Goal: Task Accomplishment & Management: Complete application form

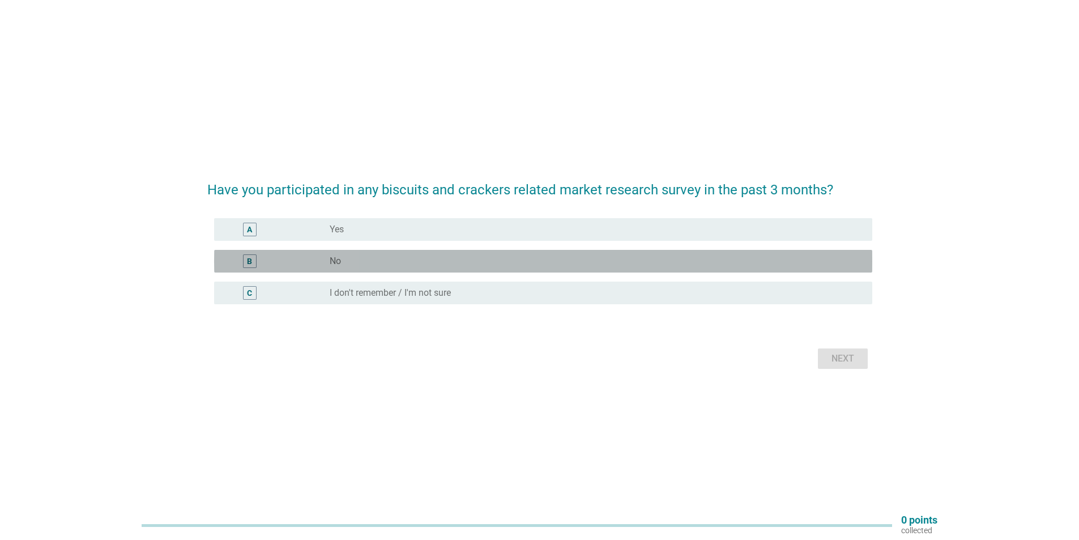
click at [391, 262] on div "radio_button_unchecked No" at bounding box center [592, 260] width 524 height 11
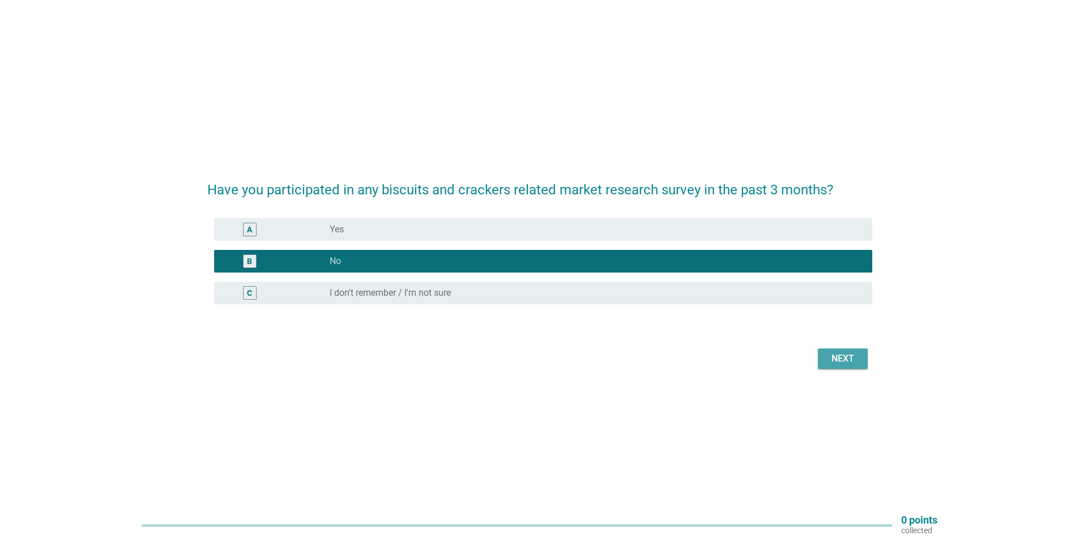
click at [843, 361] on div "Next" at bounding box center [843, 359] width 32 height 14
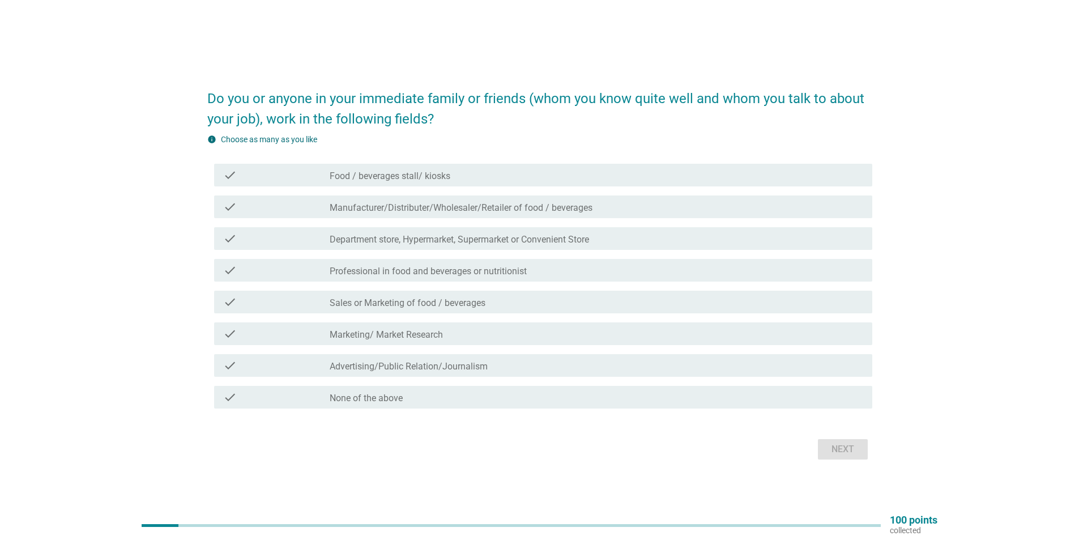
click at [447, 399] on div "check_box_outline_blank None of the above" at bounding box center [596, 397] width 533 height 14
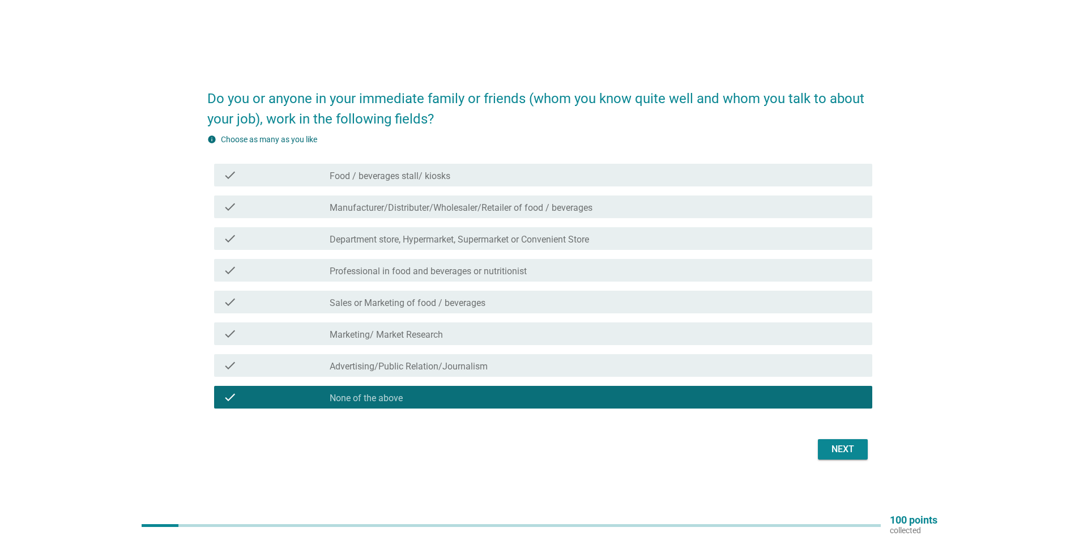
click at [840, 452] on div "Next" at bounding box center [843, 449] width 32 height 14
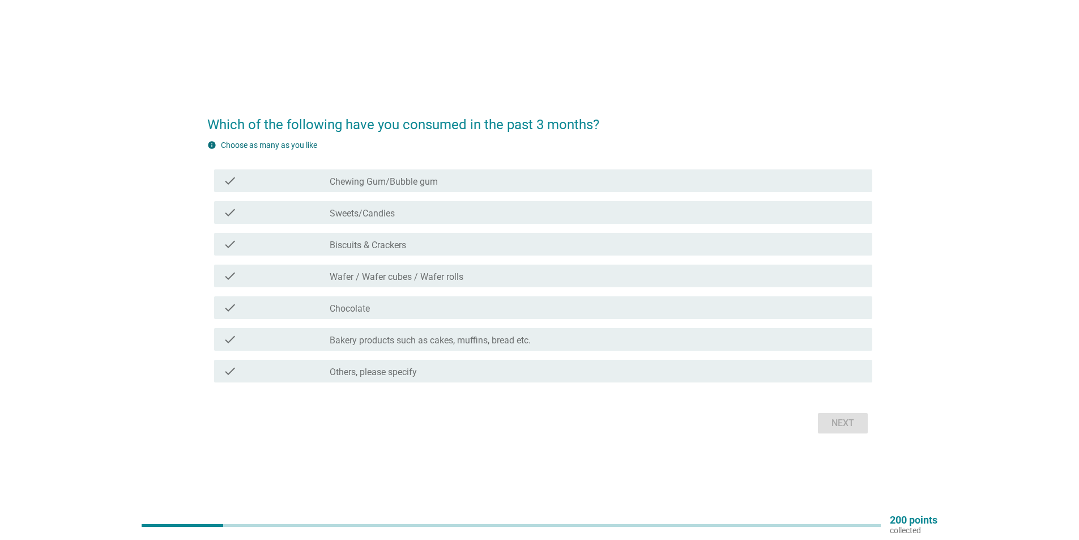
click at [418, 244] on div "check_box_outline_blank Biscuits & Crackers" at bounding box center [596, 244] width 533 height 14
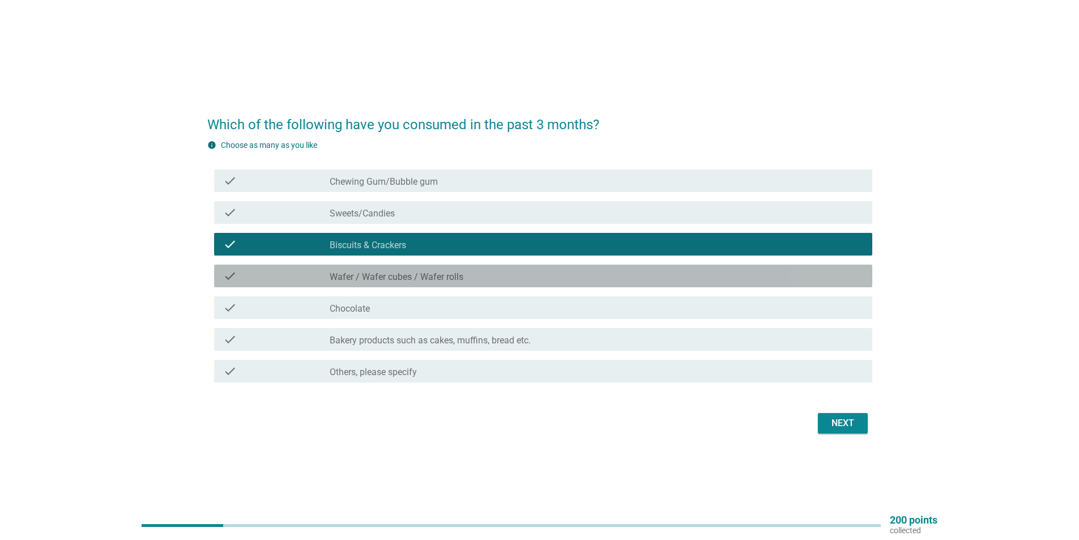
click at [432, 279] on label "Wafer / Wafer cubes / Wafer rolls" at bounding box center [397, 276] width 134 height 11
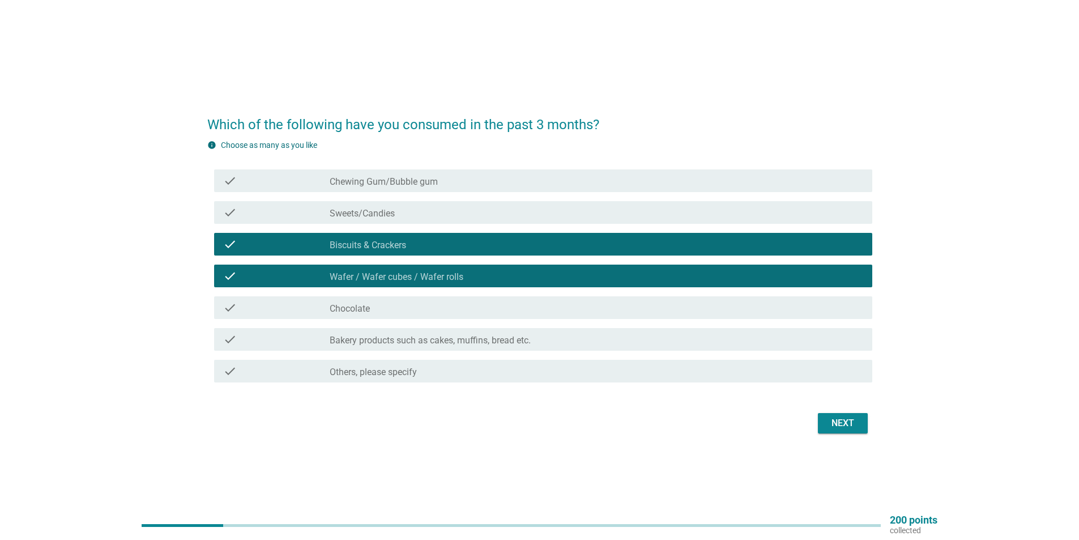
click at [422, 309] on div "check_box_outline_blank Chocolate" at bounding box center [596, 308] width 533 height 14
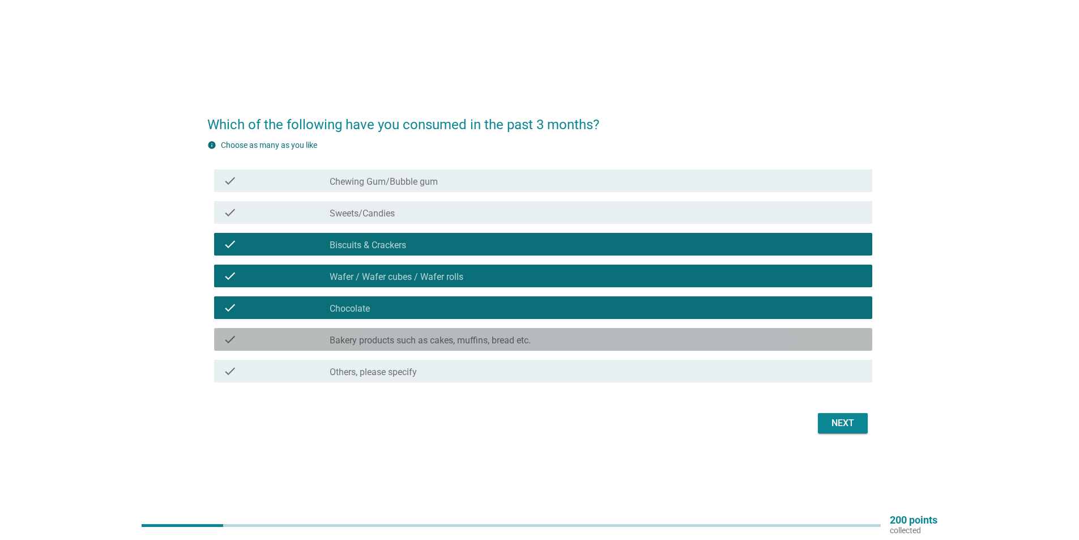
click at [435, 336] on label "Bakery products such as cakes, muffins, bread etc." at bounding box center [430, 340] width 201 height 11
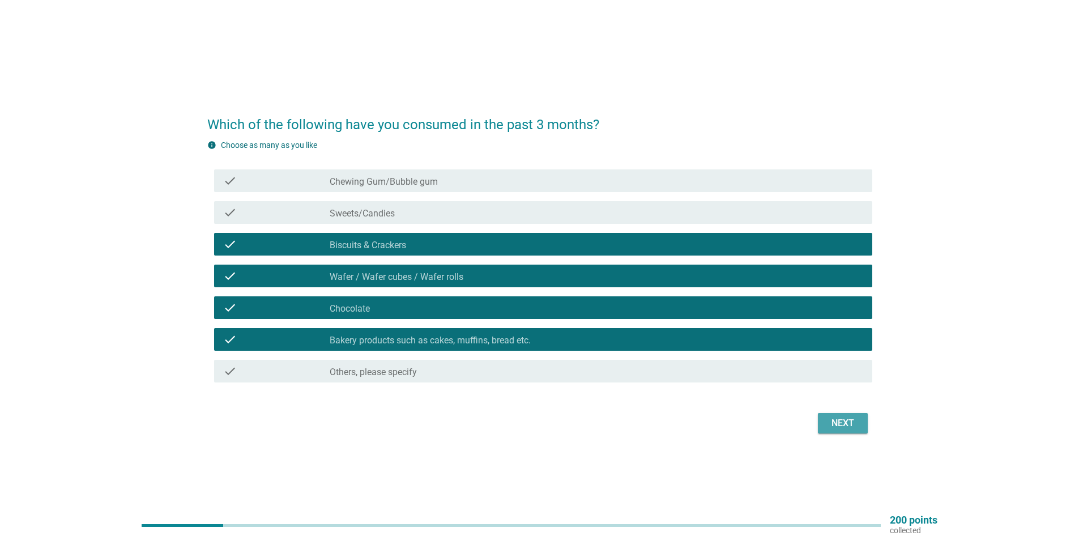
click at [844, 426] on div "Next" at bounding box center [843, 423] width 32 height 14
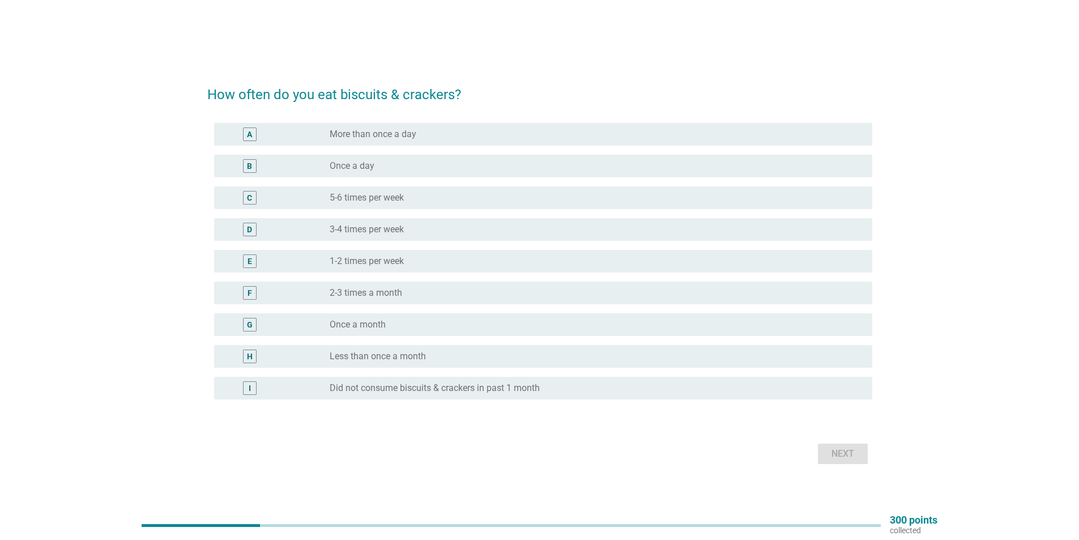
click at [407, 225] on div "radio_button_unchecked 3-4 times per week" at bounding box center [592, 229] width 524 height 11
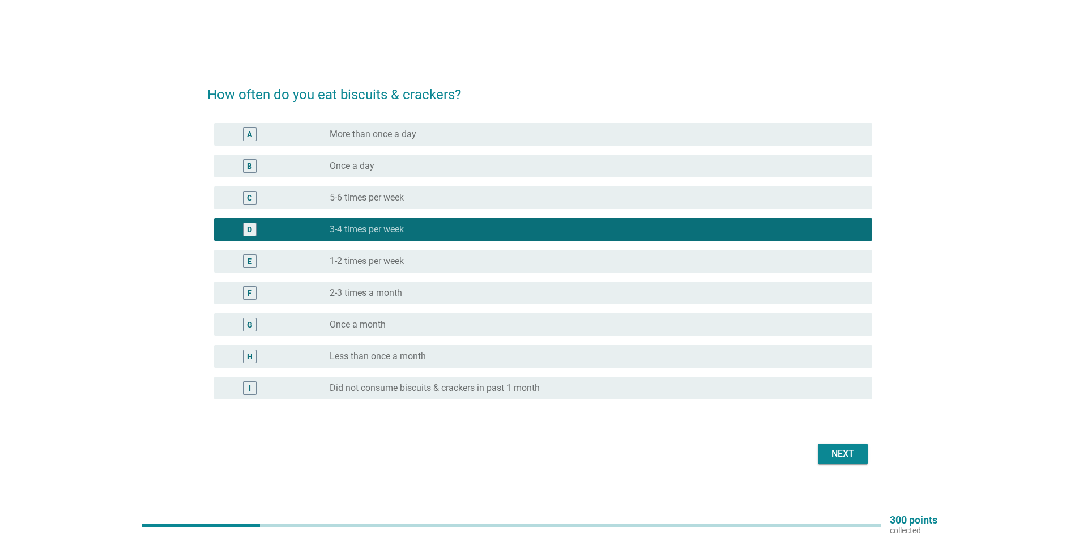
click at [840, 451] on div "Next" at bounding box center [843, 454] width 32 height 14
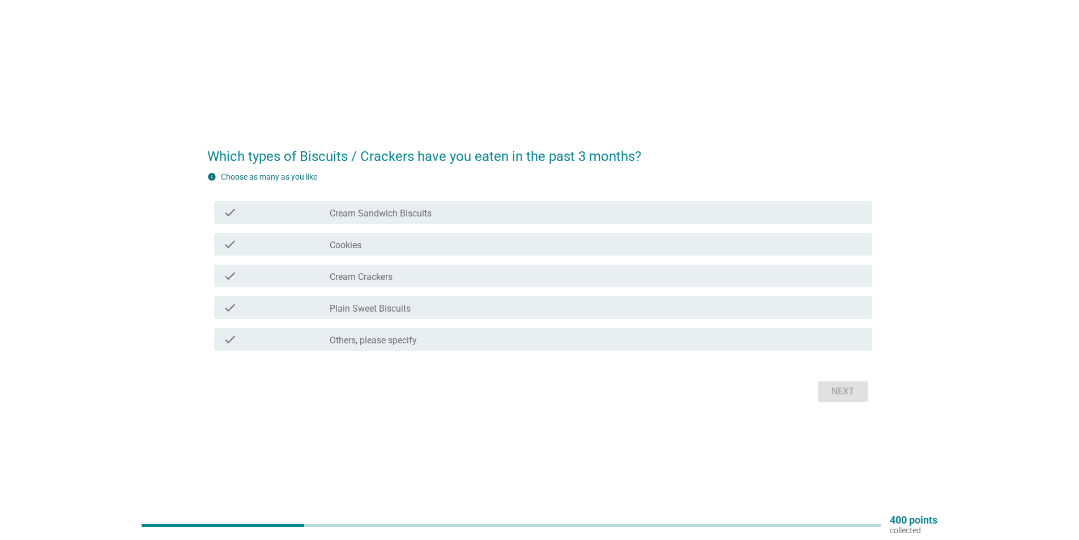
click at [382, 213] on label "Cream Sandwich Biscuits" at bounding box center [381, 213] width 102 height 11
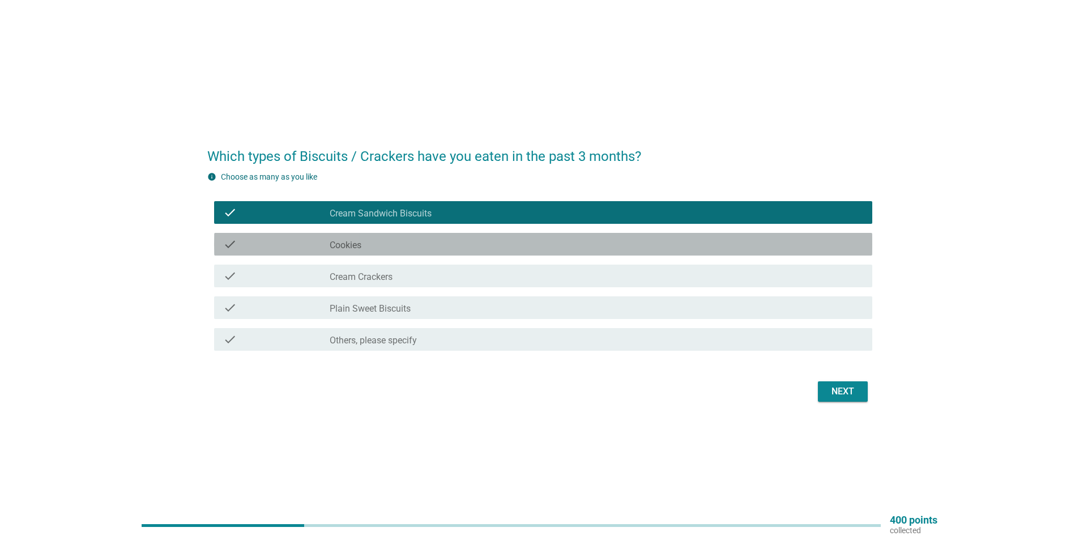
click at [382, 240] on div "check_box_outline_blank Cookies" at bounding box center [596, 244] width 533 height 14
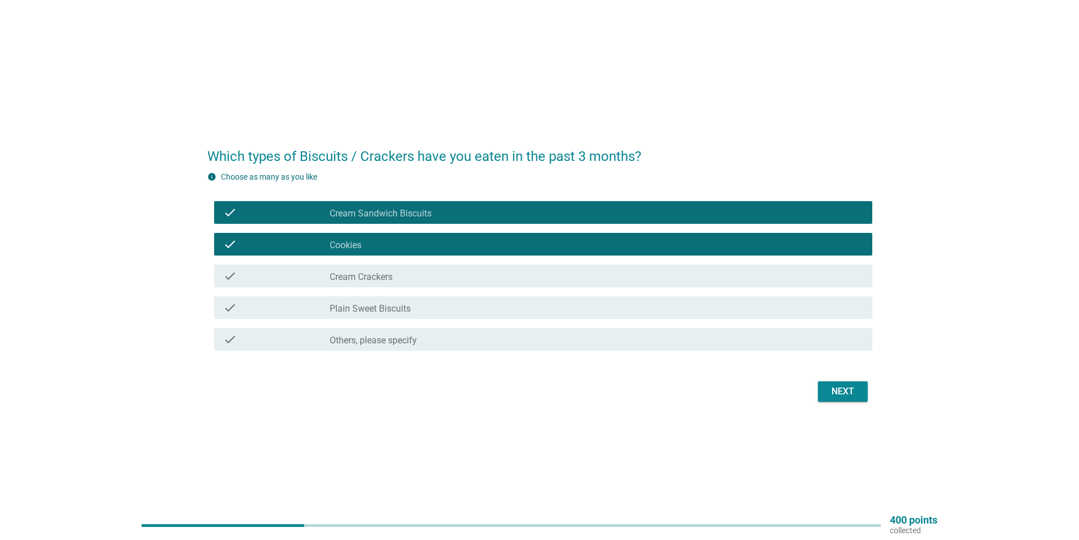
click at [390, 271] on div "check_box_outline_blank Cream Crackers" at bounding box center [596, 276] width 533 height 14
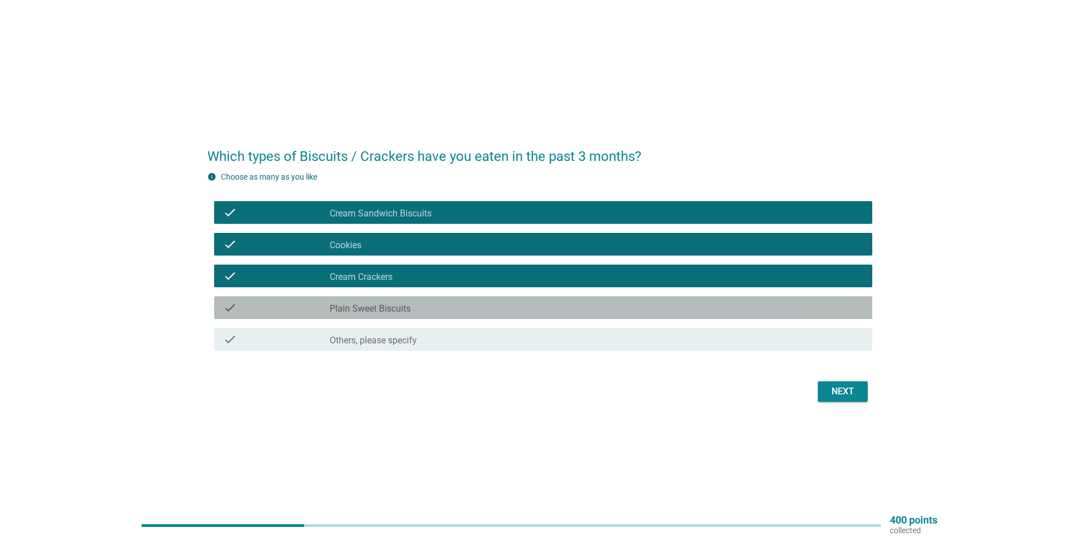
drag, startPoint x: 399, startPoint y: 306, endPoint x: 417, endPoint y: 313, distance: 18.6
click at [399, 307] on label "Plain Sweet Biscuits" at bounding box center [370, 308] width 81 height 11
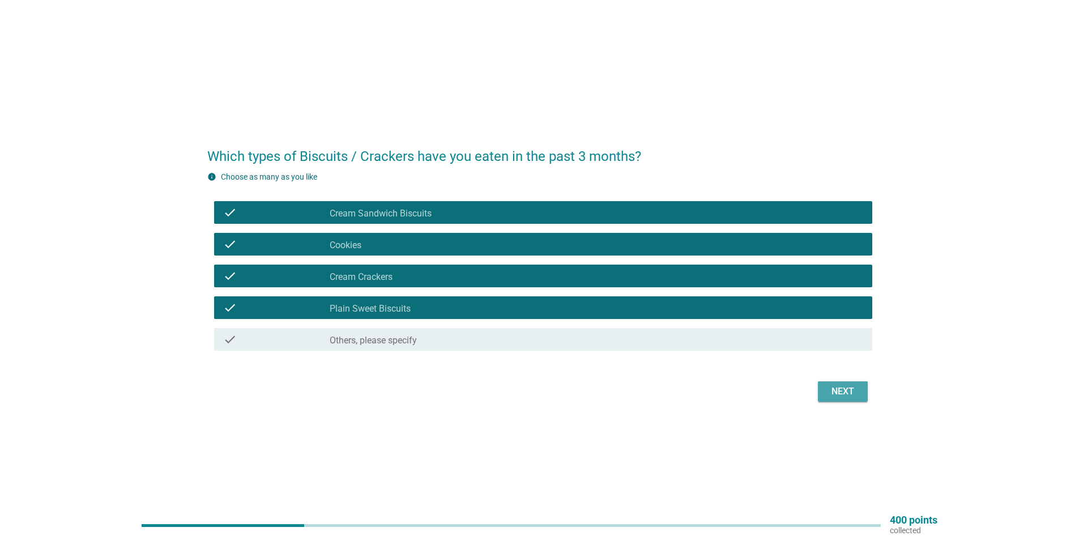
click at [860, 391] on button "Next" at bounding box center [843, 391] width 50 height 20
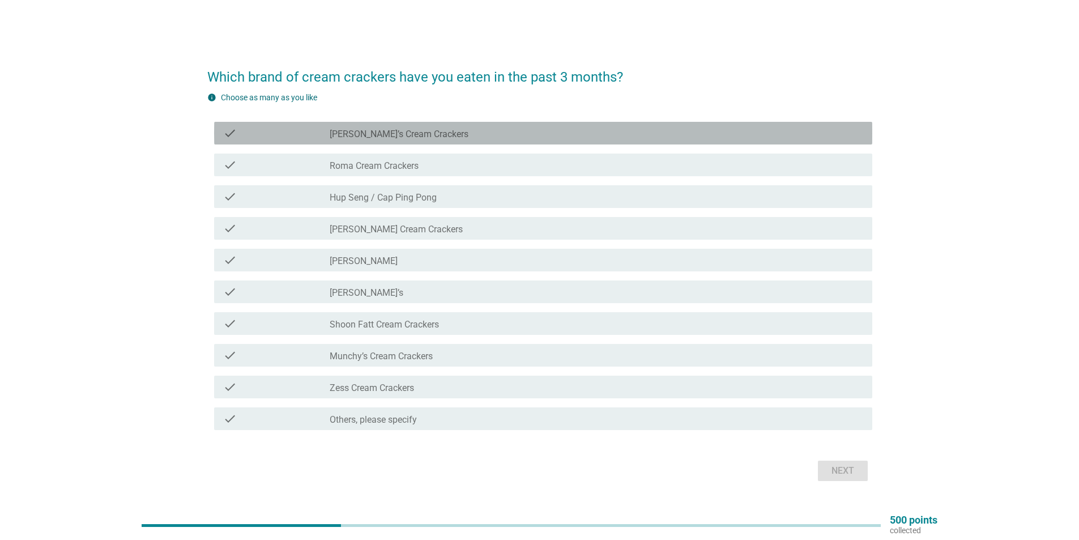
click at [364, 131] on label "[PERSON_NAME]’s Cream Crackers" at bounding box center [399, 134] width 139 height 11
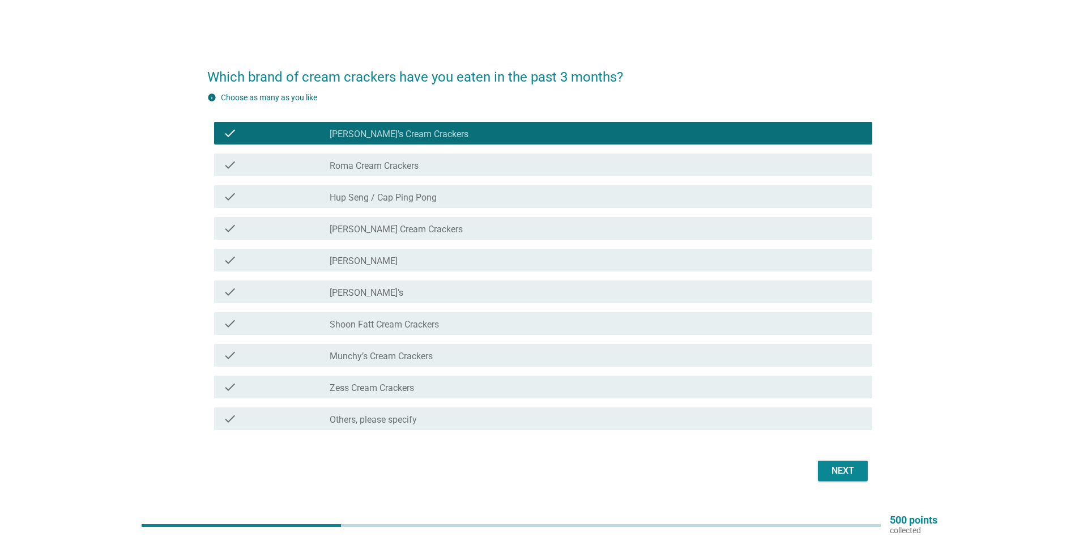
click at [379, 289] on div "check_box_outline_blank [PERSON_NAME]’s" at bounding box center [596, 292] width 533 height 14
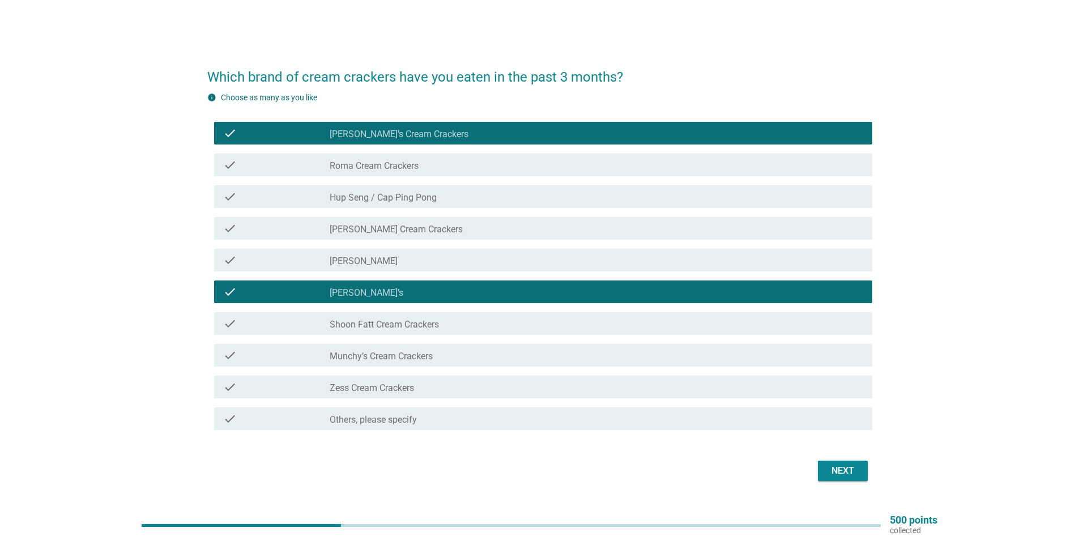
click at [392, 358] on label "Munchy’s Cream Crackers" at bounding box center [381, 356] width 103 height 11
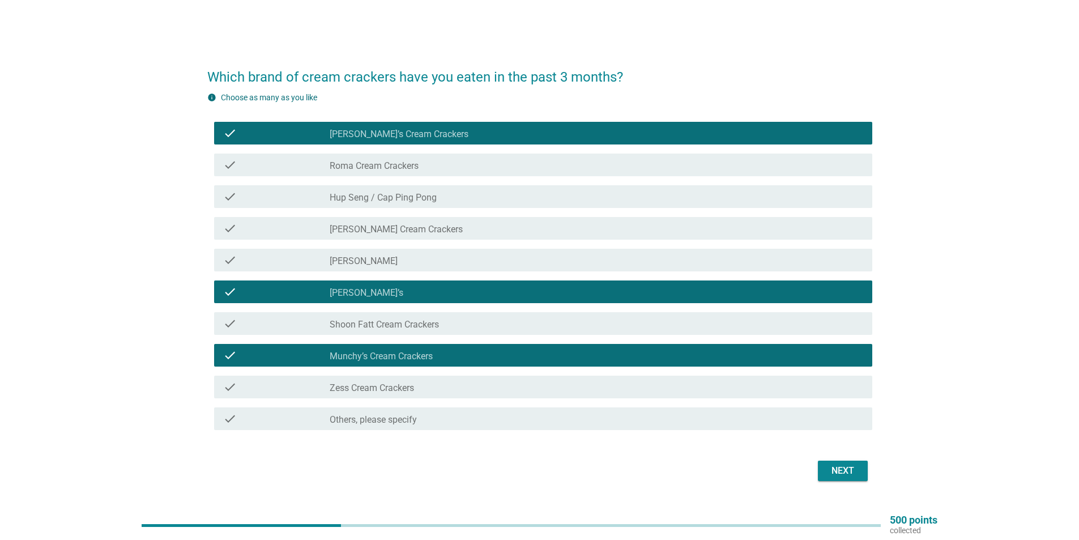
click at [392, 383] on label "Zess Cream Crackers" at bounding box center [372, 387] width 84 height 11
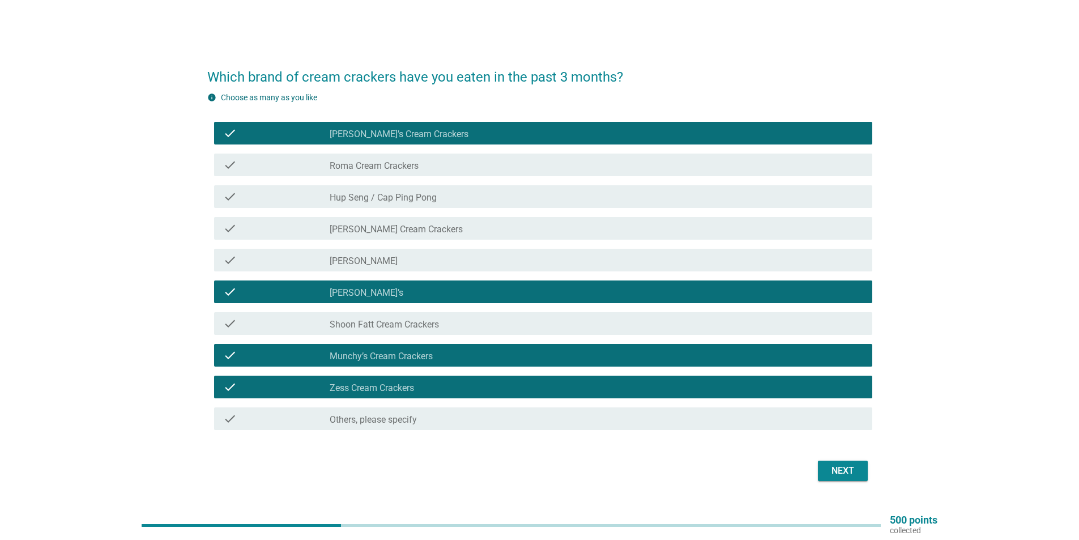
click at [840, 465] on div "Next" at bounding box center [843, 471] width 32 height 14
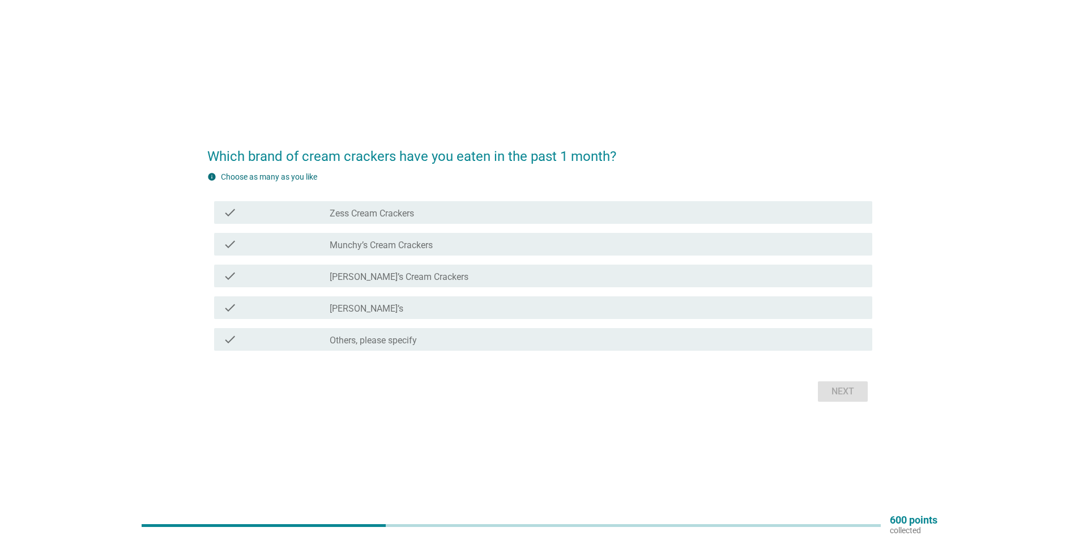
click at [390, 277] on label "[PERSON_NAME]’s Cream Crackers" at bounding box center [399, 276] width 139 height 11
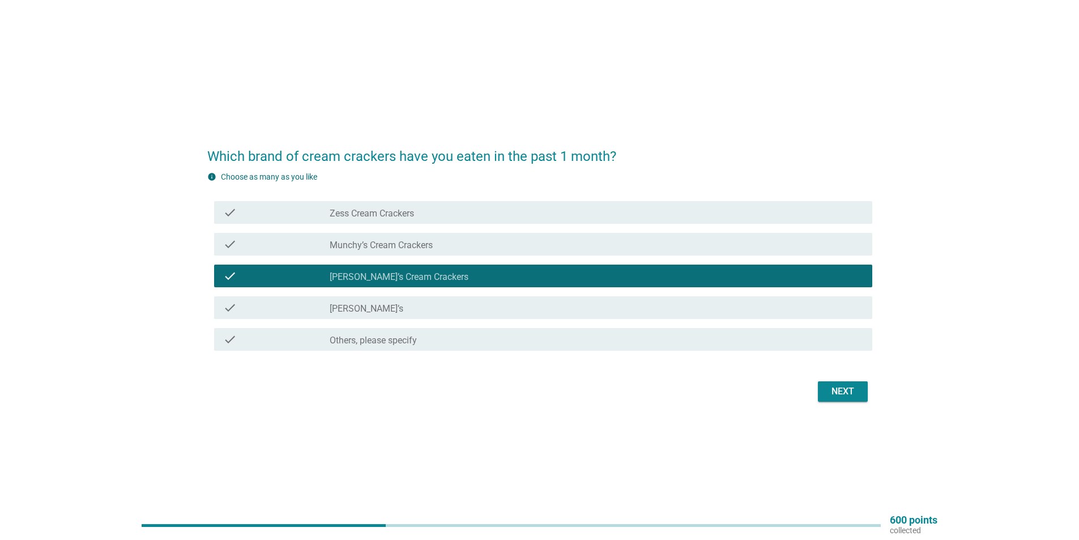
click at [388, 302] on div "check_box_outline_blank [PERSON_NAME]’s" at bounding box center [596, 308] width 533 height 14
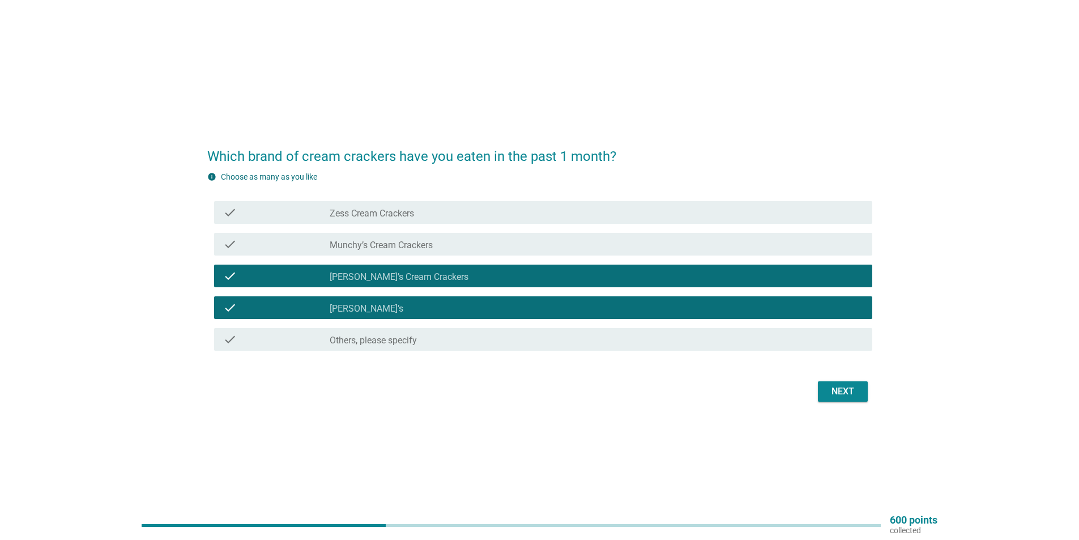
click at [399, 251] on div "check check_box_outline_blank Munchy’s Cream Crackers" at bounding box center [543, 244] width 658 height 23
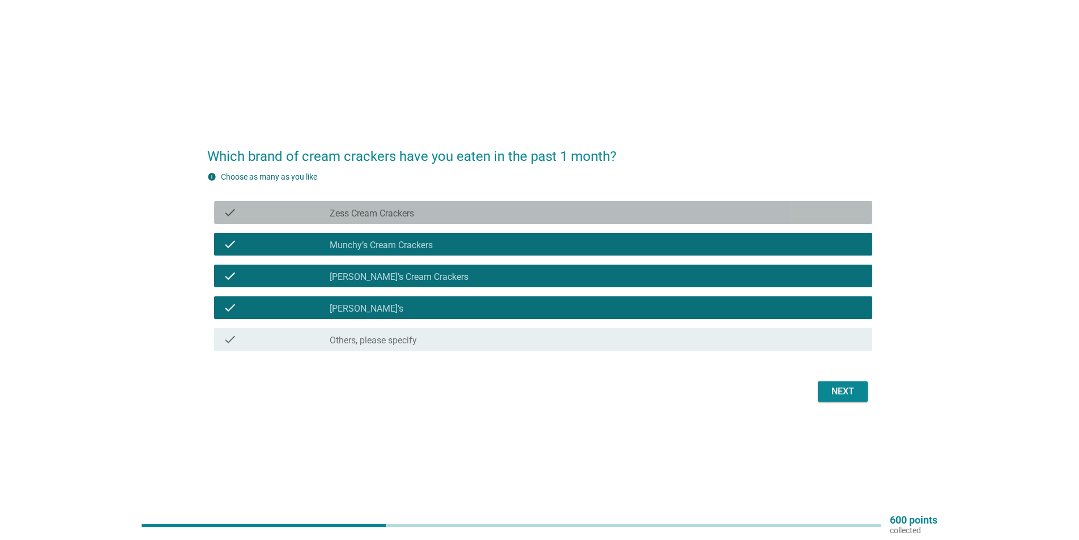
click at [400, 212] on label "Zess Cream Crackers" at bounding box center [372, 213] width 84 height 11
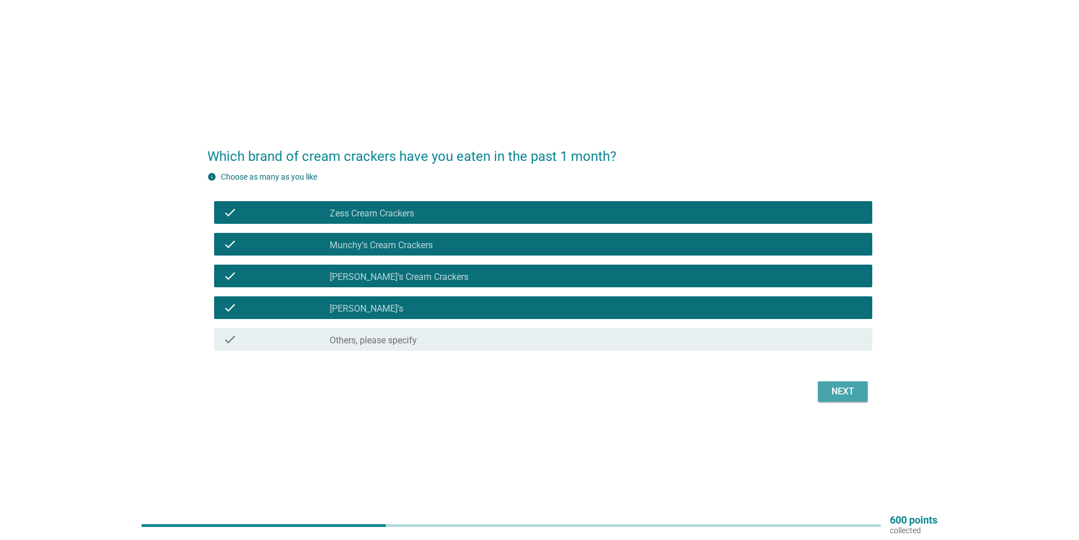
click at [845, 386] on div "Next" at bounding box center [843, 391] width 32 height 14
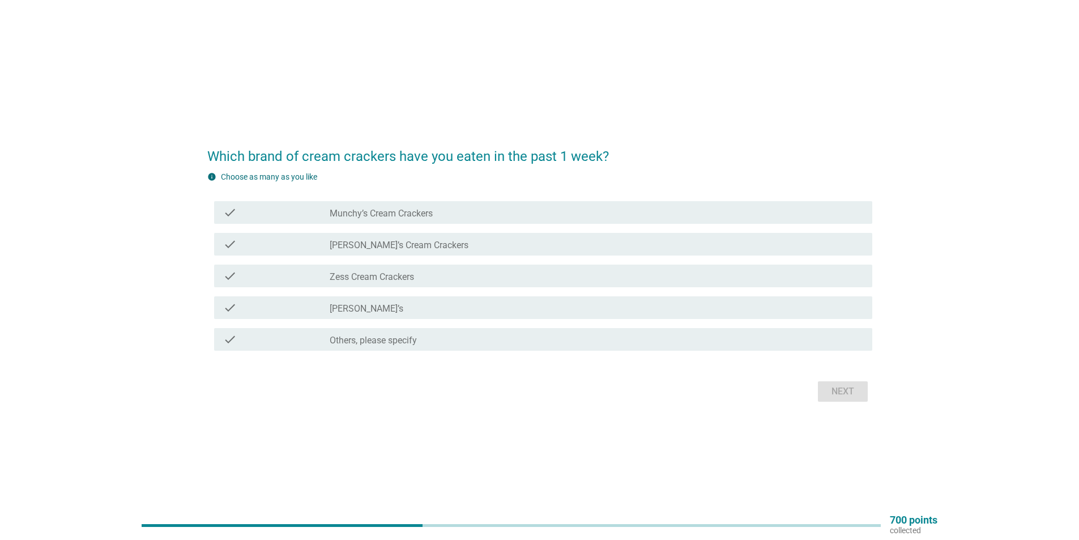
drag, startPoint x: 392, startPoint y: 208, endPoint x: 396, endPoint y: 239, distance: 30.8
click at [392, 210] on label "Munchy’s Cream Crackers" at bounding box center [381, 213] width 103 height 11
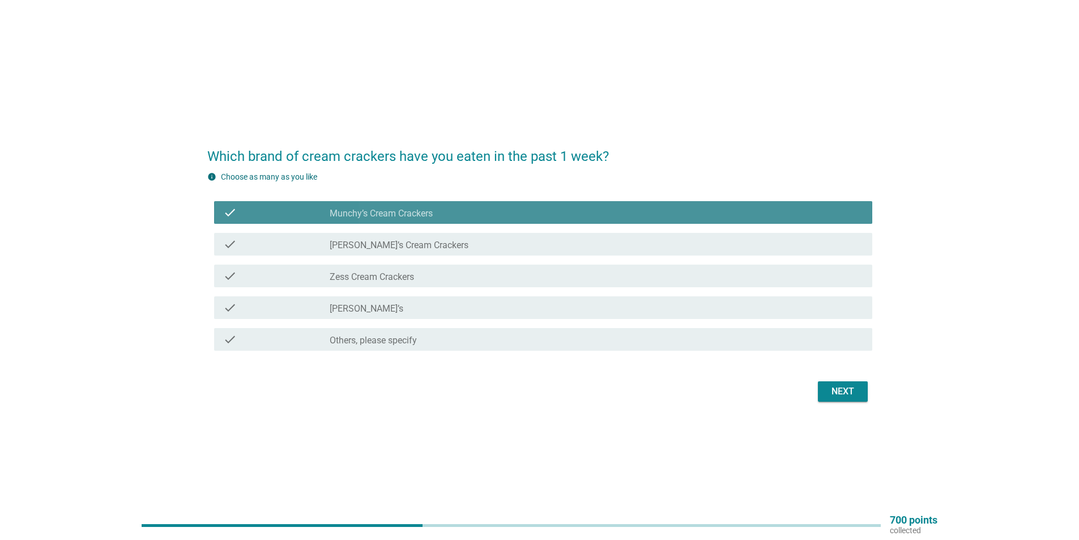
drag, startPoint x: 396, startPoint y: 241, endPoint x: 396, endPoint y: 249, distance: 7.9
click at [396, 243] on label "[PERSON_NAME]’s Cream Crackers" at bounding box center [399, 245] width 139 height 11
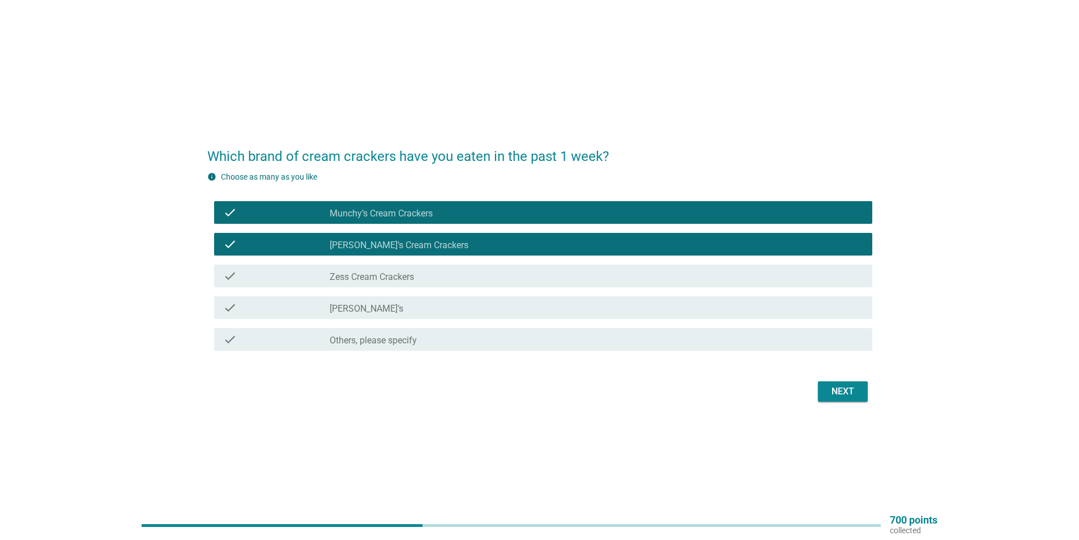
click at [394, 288] on div "check check_box Zess Cream Crackers" at bounding box center [539, 276] width 665 height 32
click at [394, 307] on div "check_box_outline_blank [PERSON_NAME]’s" at bounding box center [596, 308] width 533 height 14
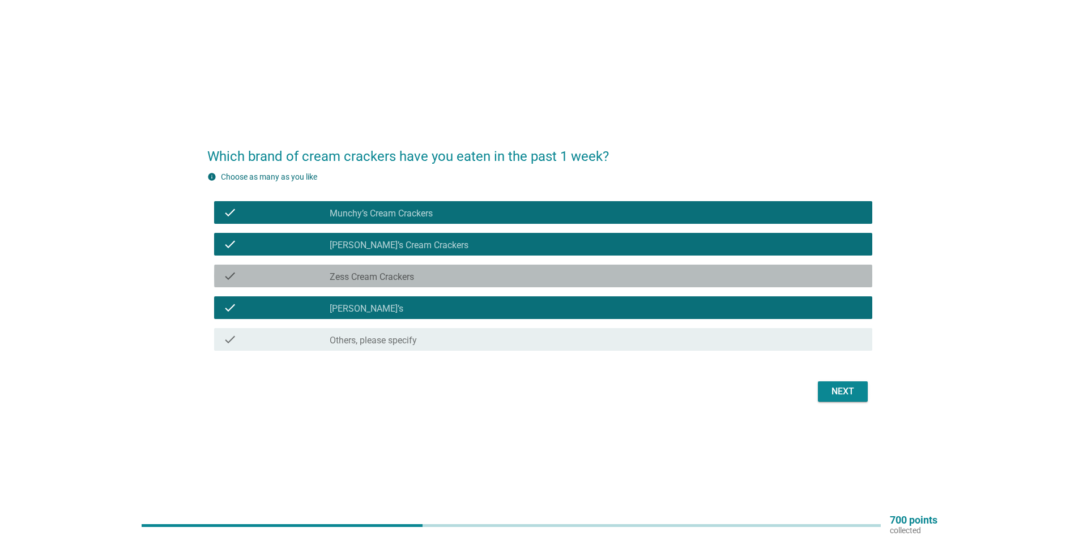
click at [404, 276] on label "Zess Cream Crackers" at bounding box center [372, 276] width 84 height 11
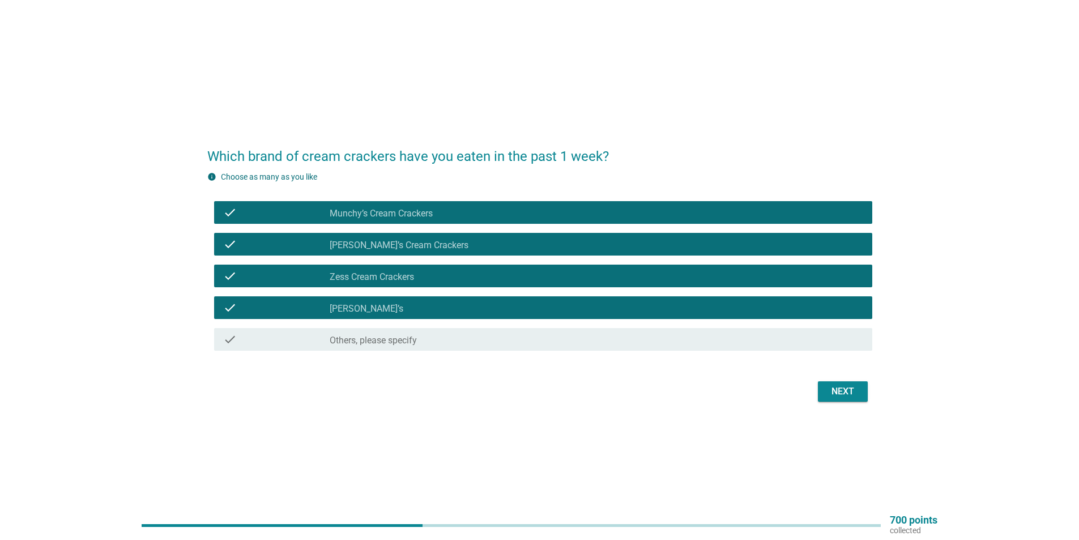
click at [844, 382] on button "Next" at bounding box center [843, 391] width 50 height 20
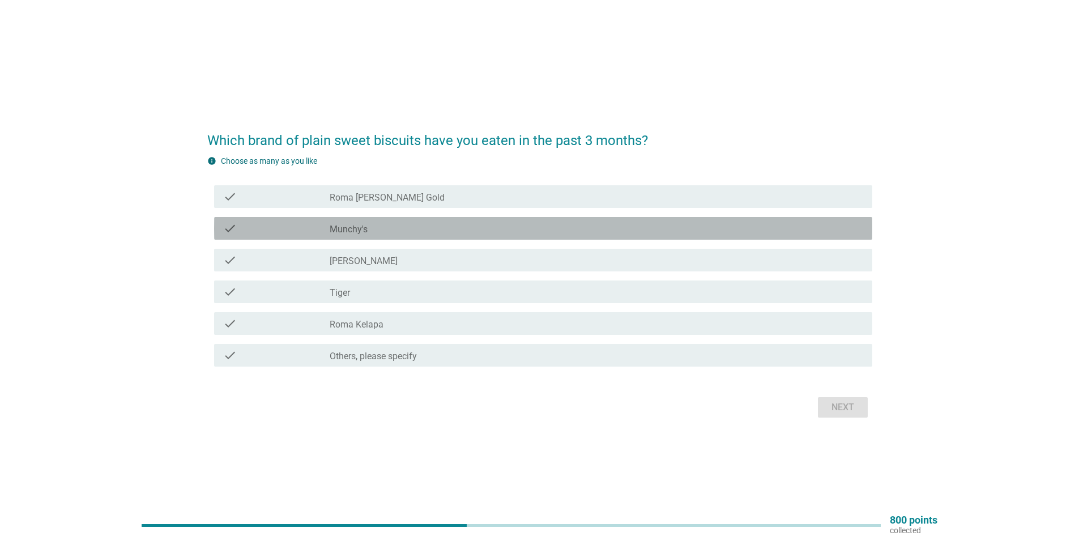
click at [376, 227] on div "check_box_outline_blank Munchy's" at bounding box center [596, 228] width 533 height 14
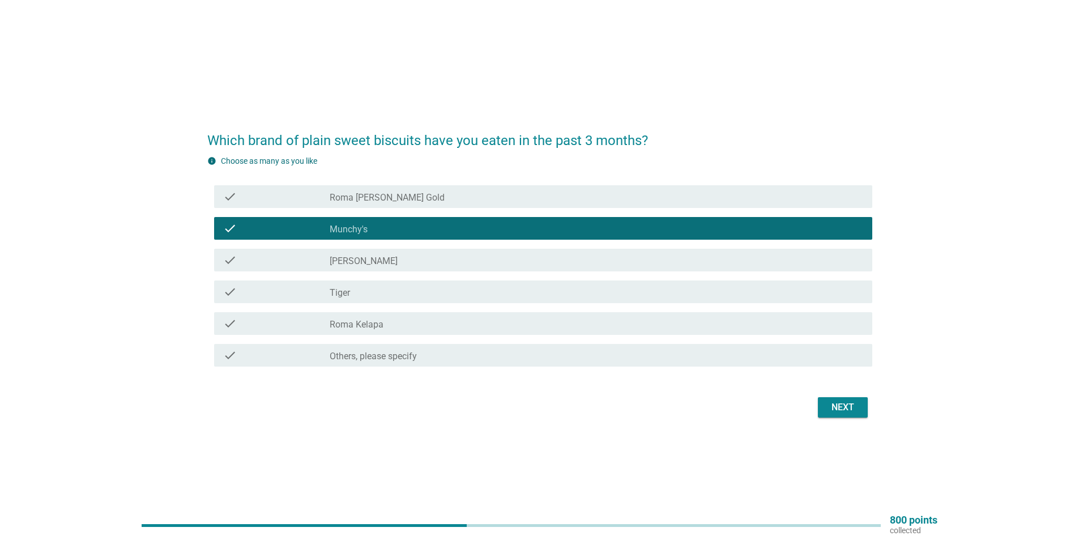
click at [442, 296] on div "check_box_outline_blank Tiger" at bounding box center [596, 292] width 533 height 14
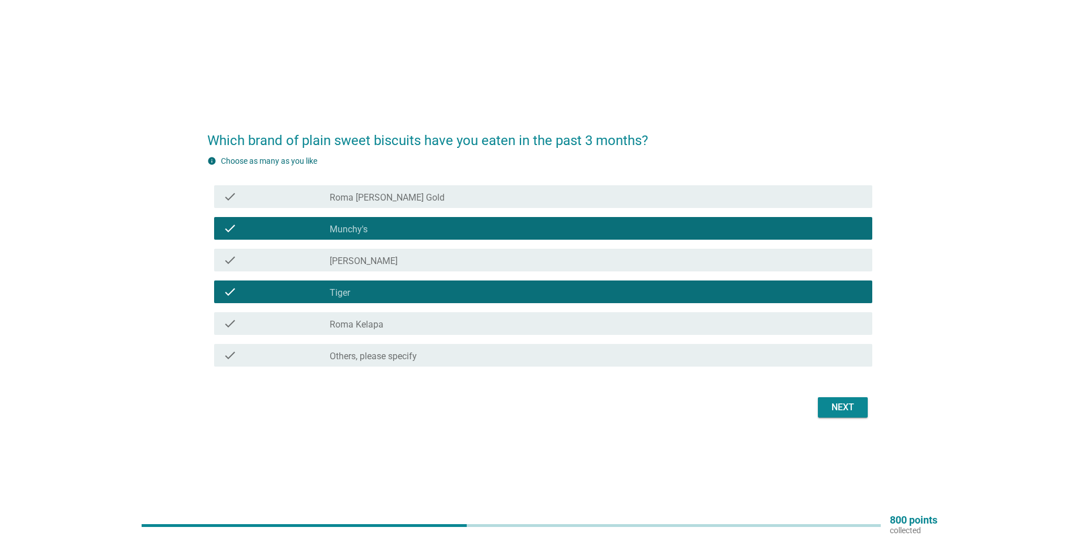
click at [832, 396] on div "Next" at bounding box center [539, 407] width 665 height 27
click at [831, 404] on div "Next" at bounding box center [843, 407] width 32 height 14
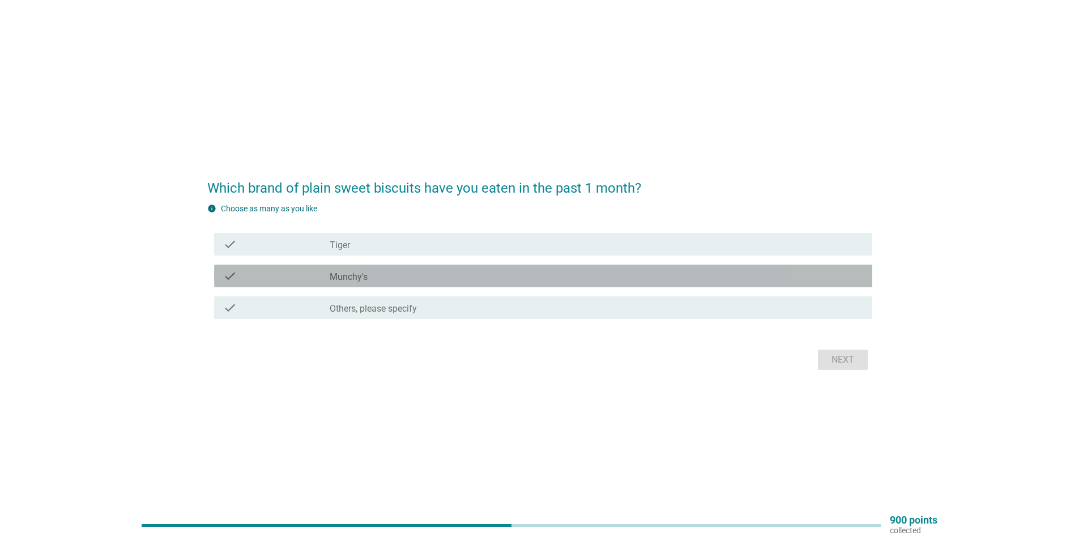
click at [392, 272] on div "check_box_outline_blank Munchy's" at bounding box center [596, 276] width 533 height 14
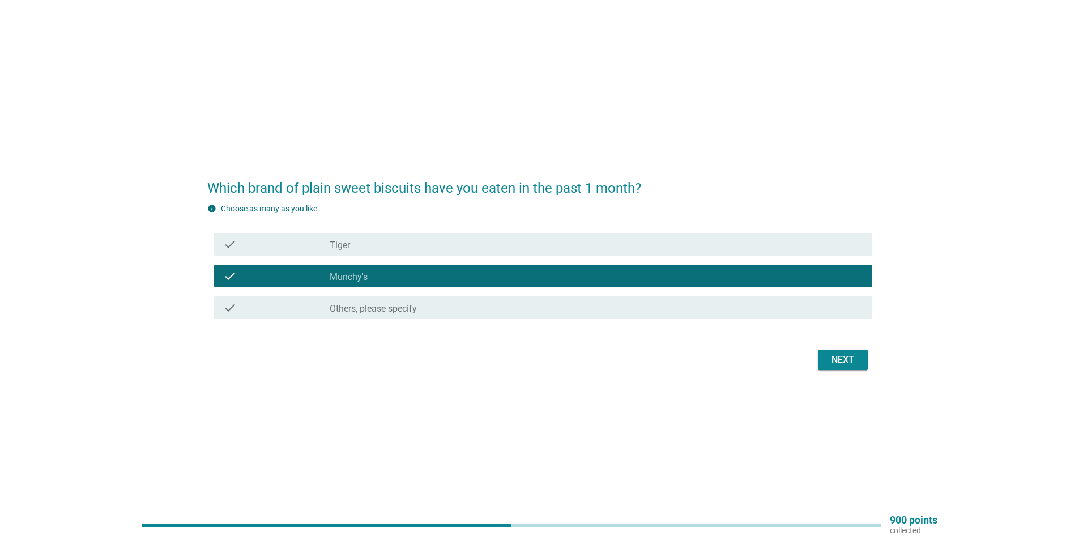
click at [537, 245] on div "check_box_outline_blank Tiger" at bounding box center [596, 244] width 533 height 14
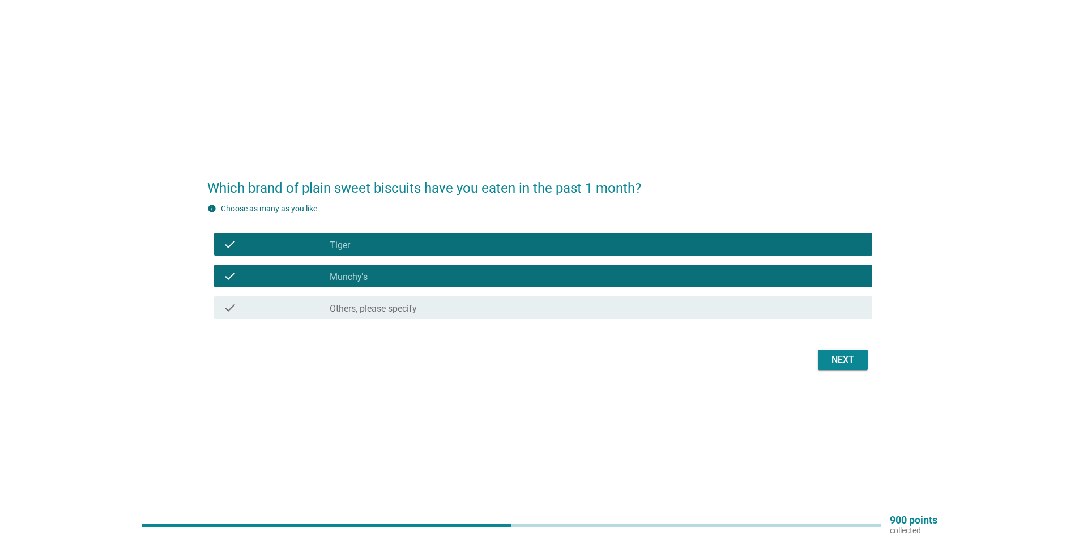
click at [832, 356] on div "Next" at bounding box center [843, 360] width 32 height 14
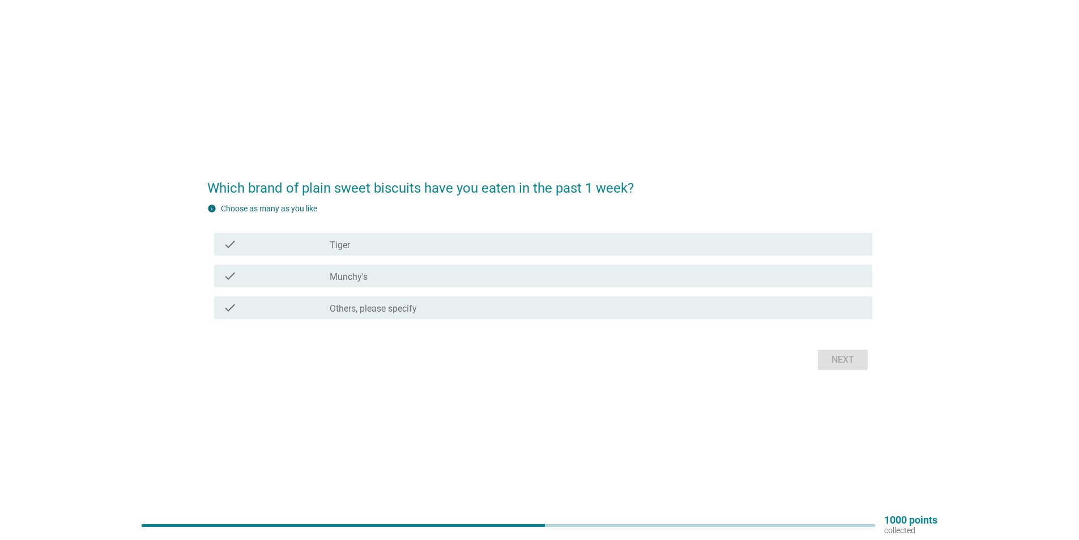
drag, startPoint x: 365, startPoint y: 275, endPoint x: 364, endPoint y: 246, distance: 29.5
click at [365, 272] on label "Munchy's" at bounding box center [349, 276] width 38 height 11
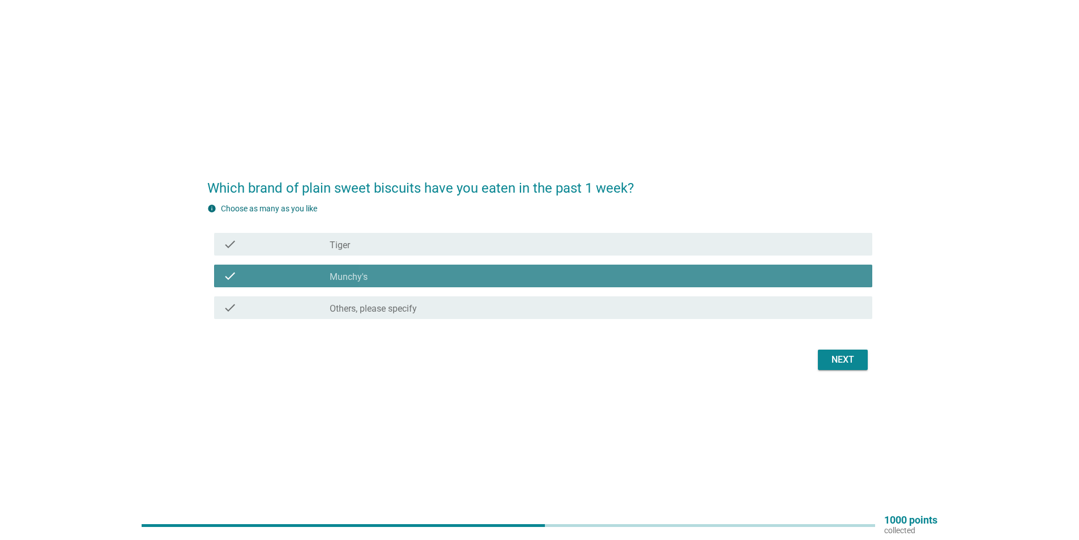
drag, startPoint x: 364, startPoint y: 246, endPoint x: 426, endPoint y: 265, distance: 64.7
click at [364, 245] on div "check_box_outline_blank Tiger" at bounding box center [596, 244] width 533 height 14
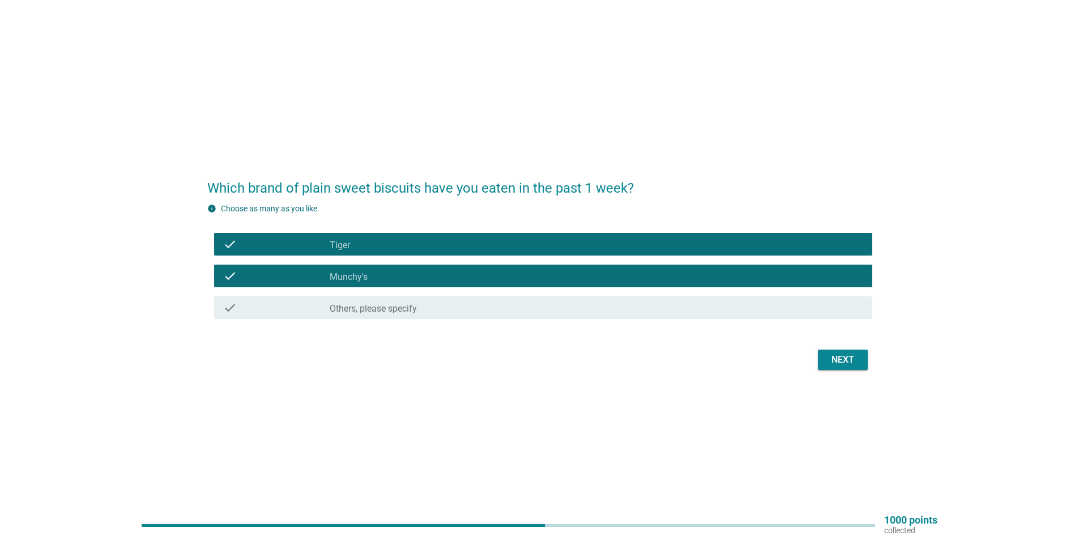
click at [827, 361] on div "Next" at bounding box center [843, 360] width 32 height 14
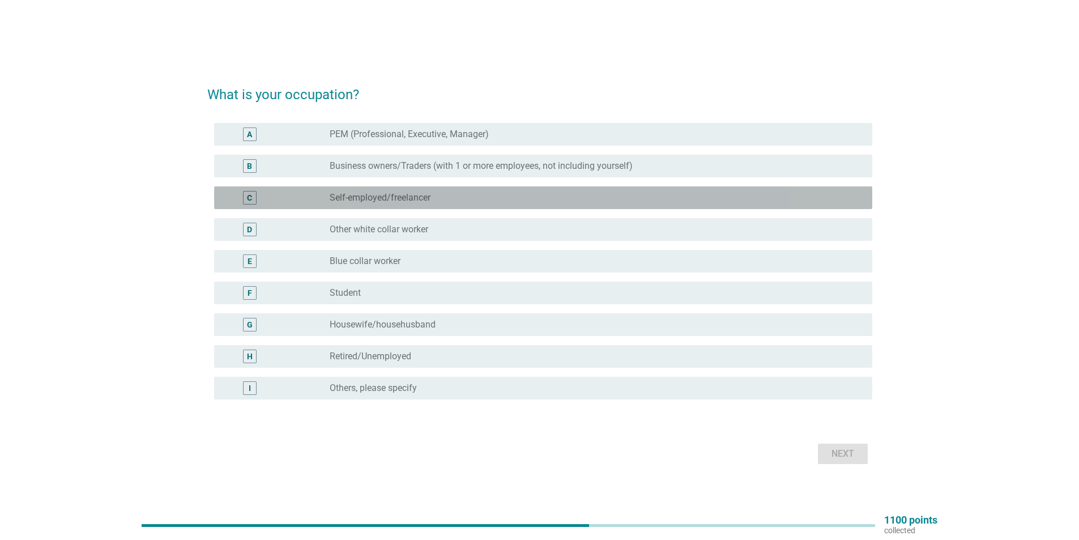
click at [451, 195] on div "radio_button_unchecked Self-employed/freelancer" at bounding box center [592, 197] width 524 height 11
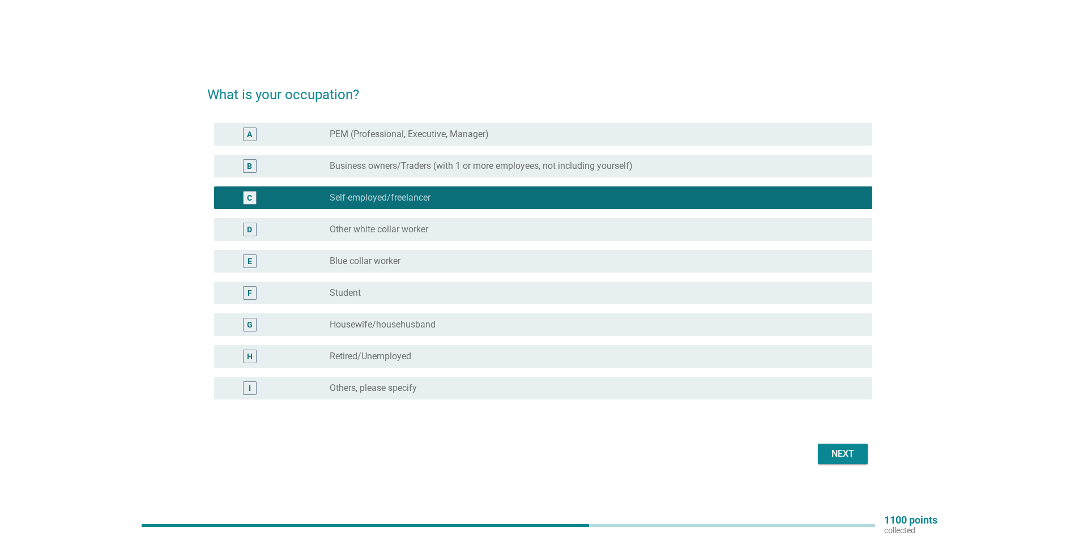
click at [847, 453] on div "Next" at bounding box center [843, 454] width 32 height 14
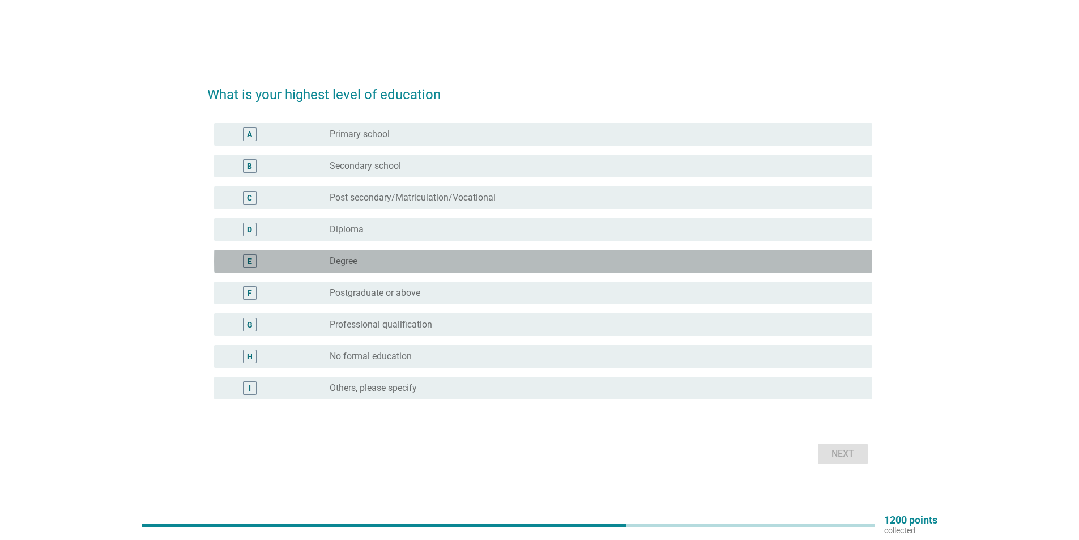
click at [404, 259] on div "radio_button_unchecked Degree" at bounding box center [592, 260] width 524 height 11
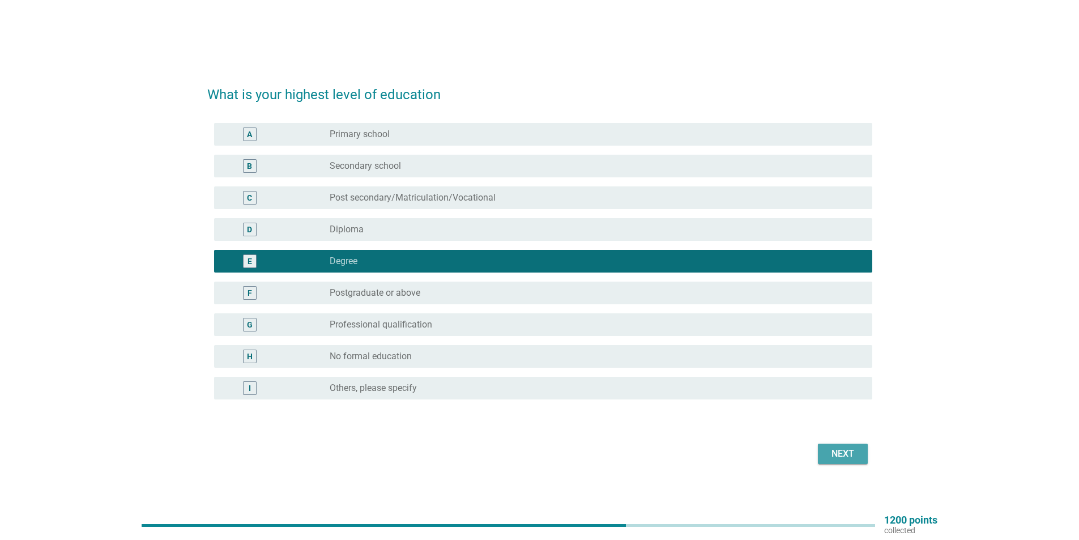
click at [837, 448] on div "Next" at bounding box center [843, 454] width 32 height 14
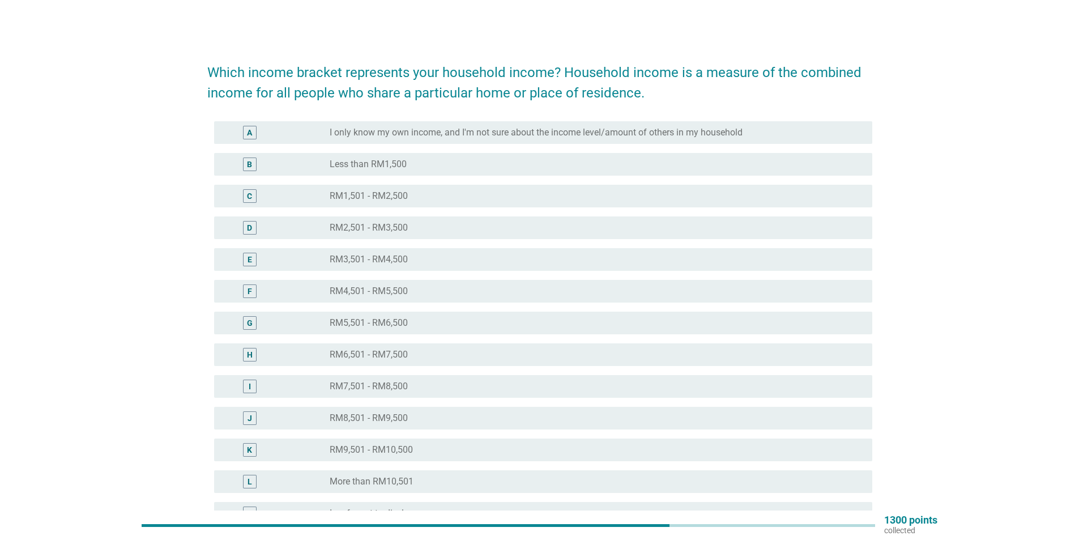
click at [422, 383] on div "radio_button_unchecked RM7,501 - RM8,500" at bounding box center [592, 386] width 524 height 11
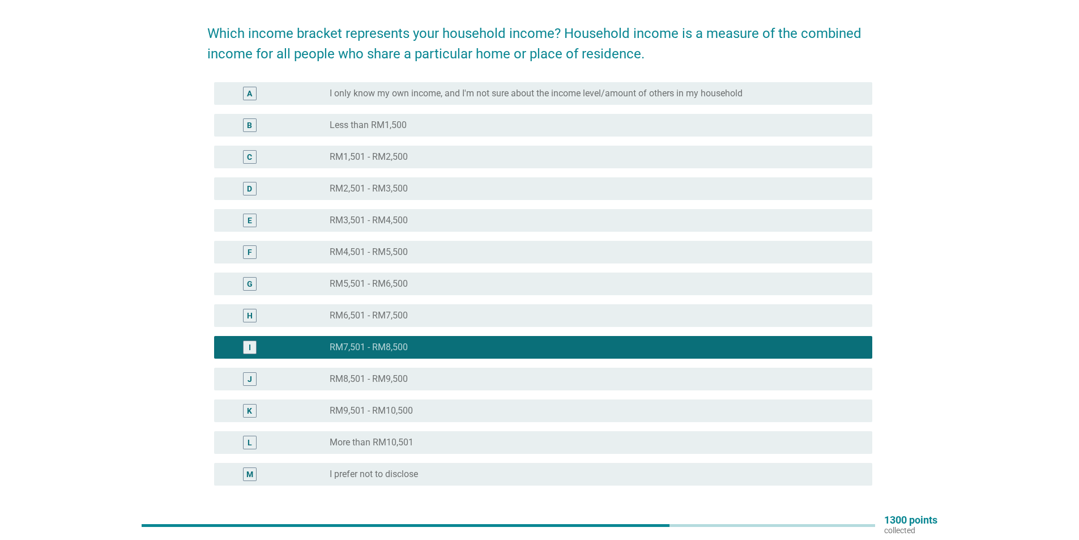
scroll to position [133, 0]
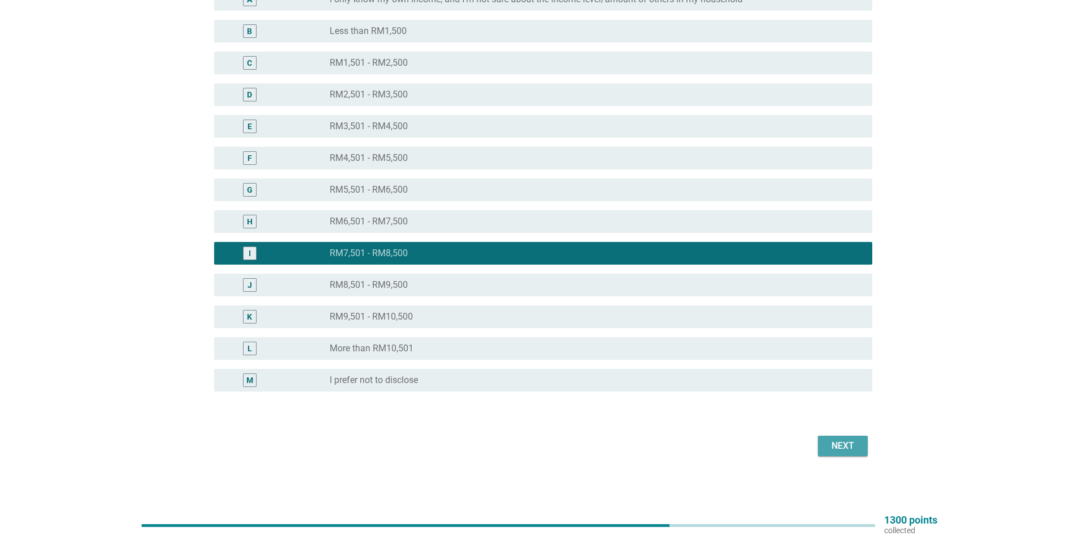
click at [832, 443] on div "Next" at bounding box center [843, 446] width 32 height 14
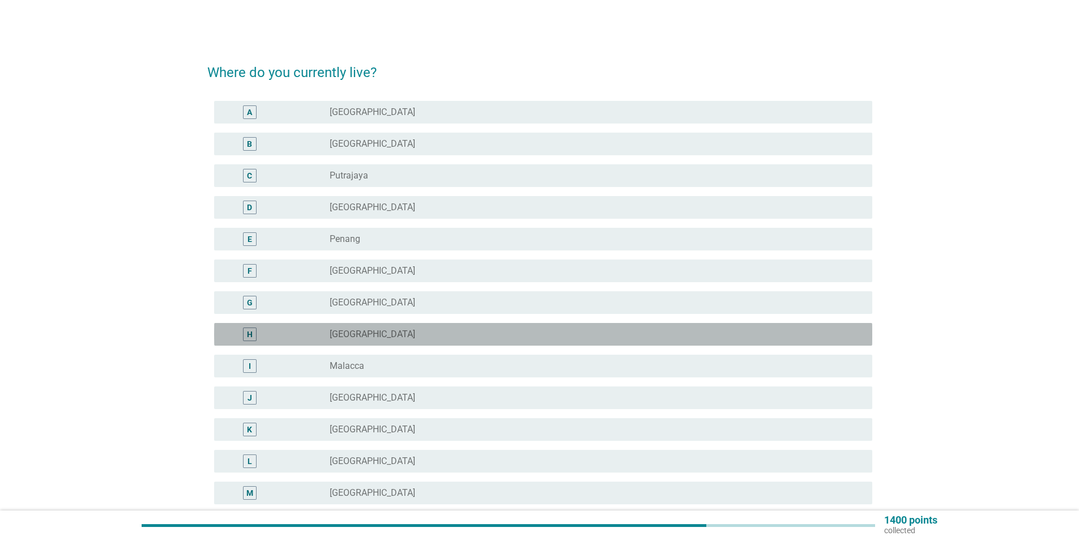
click at [437, 334] on div "radio_button_unchecked [GEOGRAPHIC_DATA]" at bounding box center [592, 333] width 524 height 11
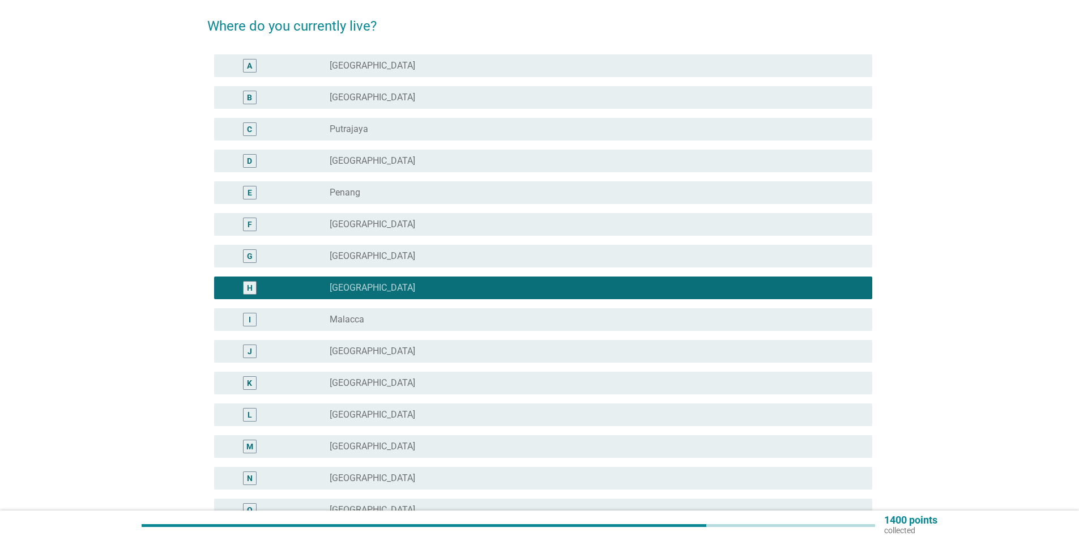
scroll to position [208, 0]
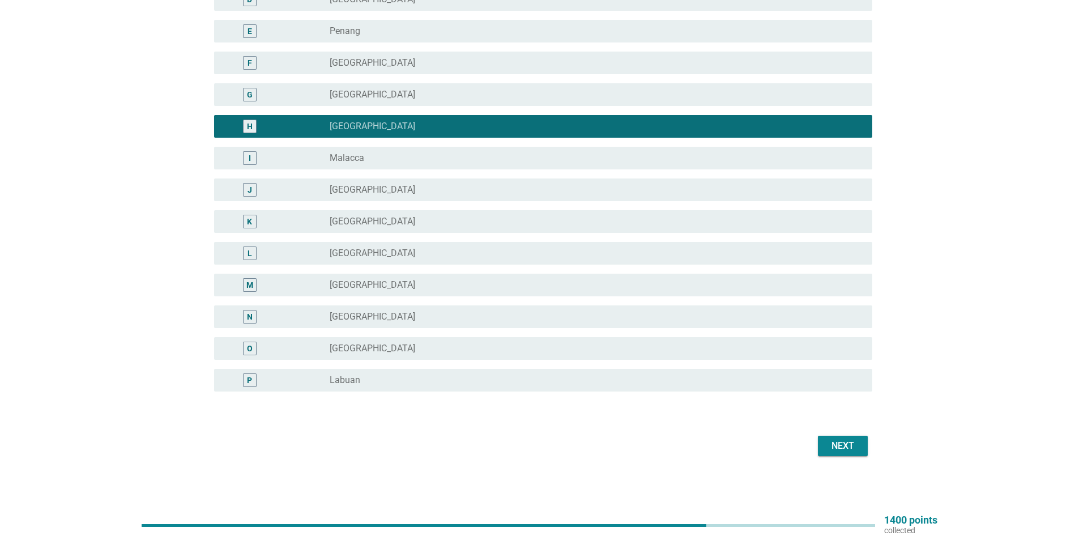
click at [843, 442] on div "Next" at bounding box center [843, 446] width 32 height 14
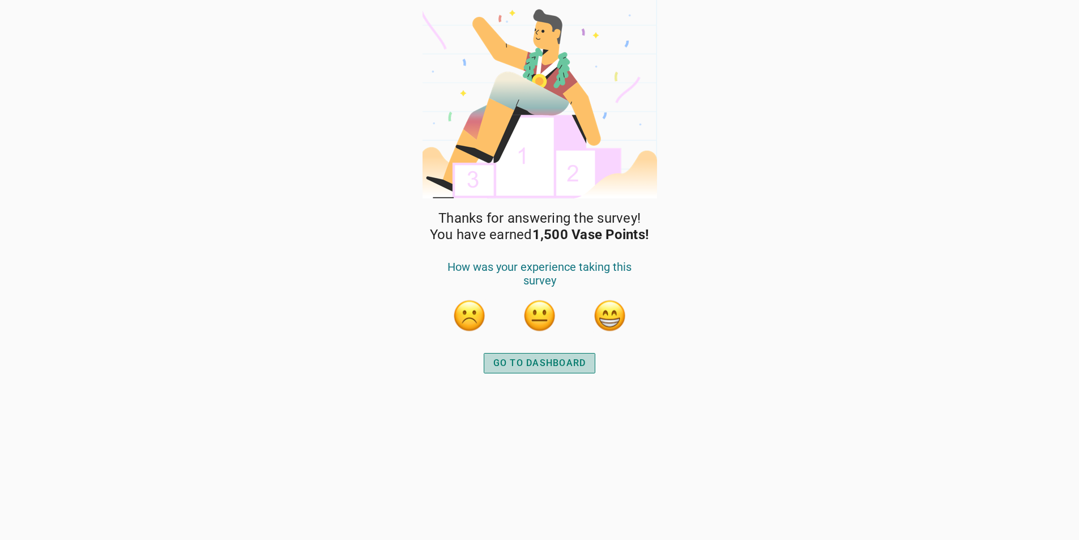
click at [552, 362] on div "GO TO DASHBOARD" at bounding box center [539, 363] width 93 height 14
